Goal: Transaction & Acquisition: Purchase product/service

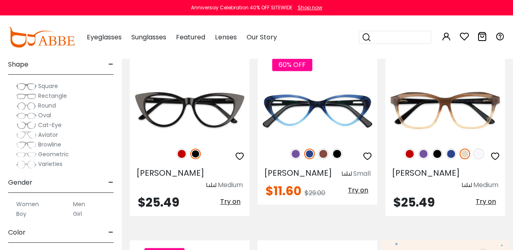
scroll to position [41, 0]
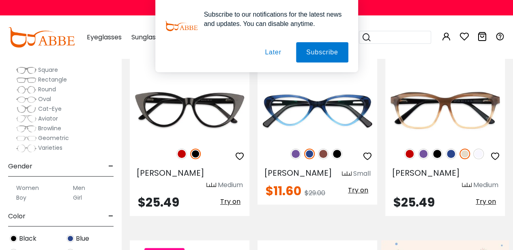
click at [75, 187] on label "Men" at bounding box center [79, 188] width 12 height 10
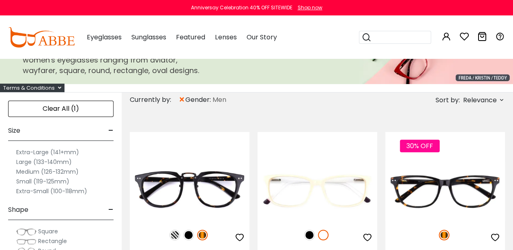
click at [37, 149] on label "Extra-Large (141+mm)" at bounding box center [47, 152] width 63 height 10
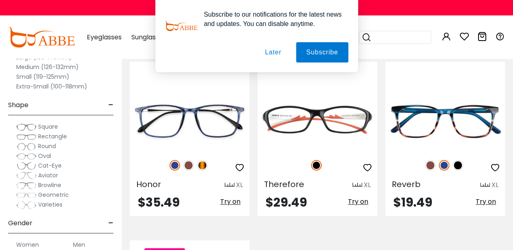
scroll to position [365, 0]
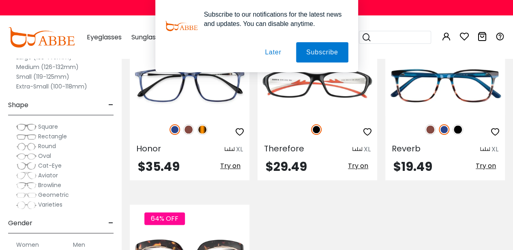
click at [274, 53] on button "Later" at bounding box center [273, 52] width 37 height 20
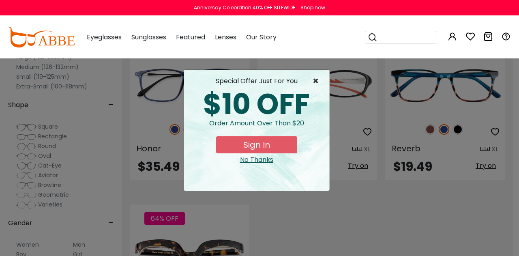
click at [315, 80] on span "×" at bounding box center [318, 81] width 10 height 10
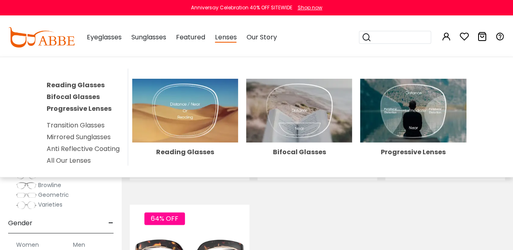
click at [230, 39] on span "Lenses" at bounding box center [226, 37] width 22 height 10
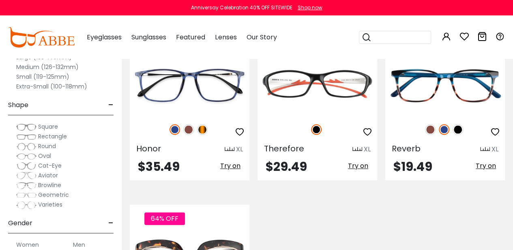
click at [230, 39] on span "Lenses" at bounding box center [226, 36] width 22 height 9
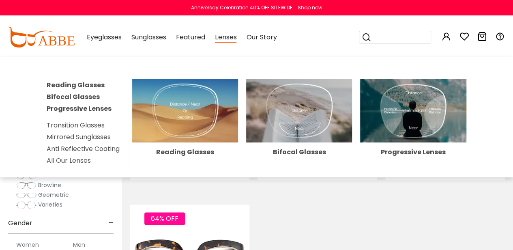
click at [411, 108] on img at bounding box center [413, 111] width 106 height 64
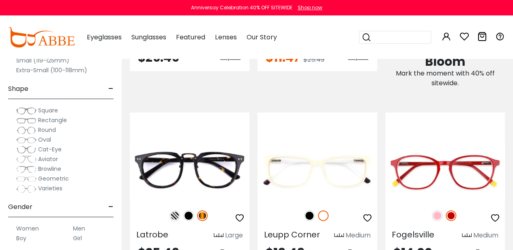
scroll to position [528, 0]
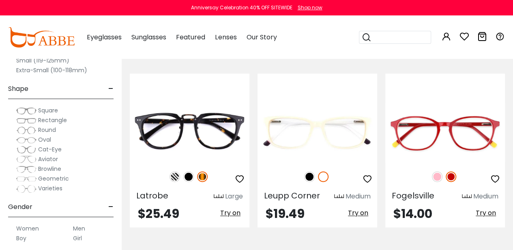
click at [82, 228] on label "Men" at bounding box center [79, 229] width 12 height 10
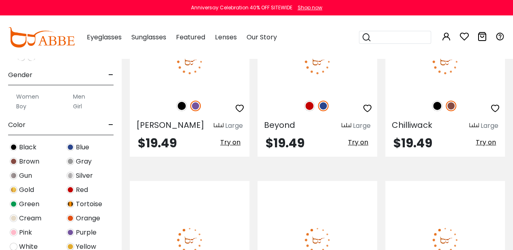
scroll to position [162, 0]
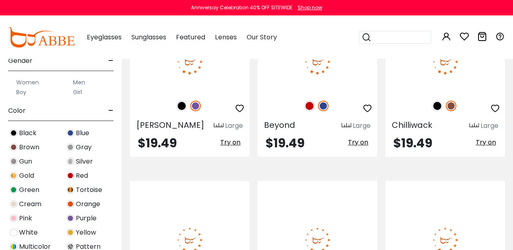
click at [77, 81] on label "Men" at bounding box center [79, 83] width 12 height 10
click at [13, 132] on img at bounding box center [14, 133] width 8 height 8
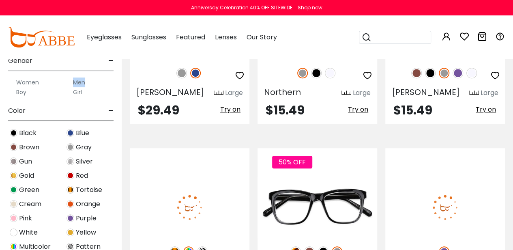
scroll to position [3368, 0]
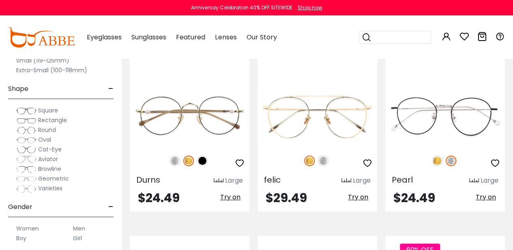
scroll to position [1824, 0]
